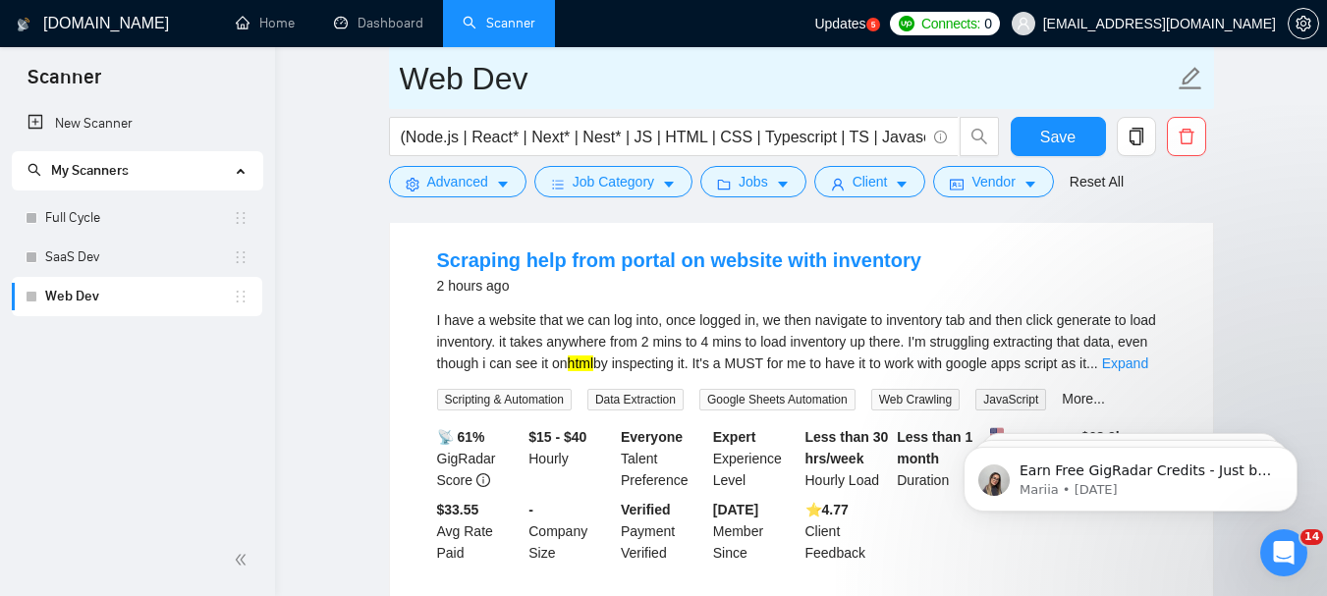
click at [720, 50] on span "Web Dev" at bounding box center [801, 78] width 825 height 62
